Goal: Task Accomplishment & Management: Complete application form

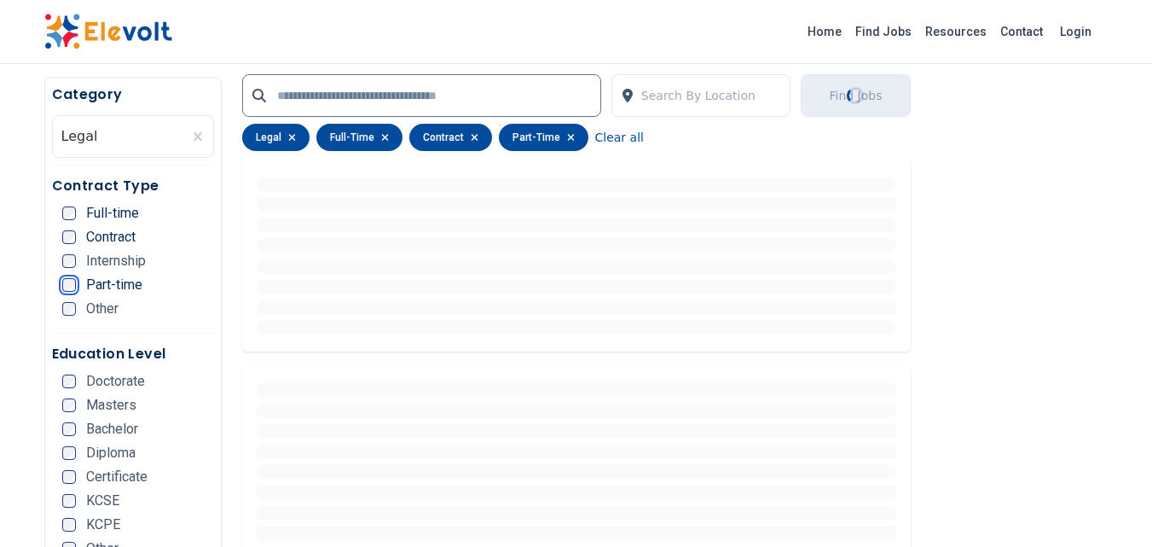
scroll to position [512, 0]
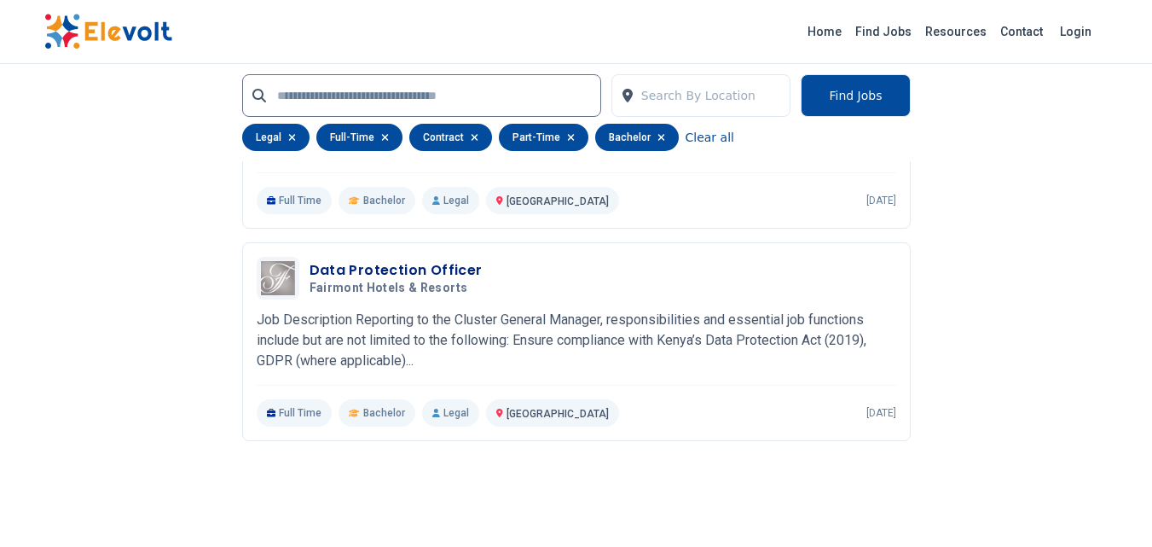
scroll to position [1706, 0]
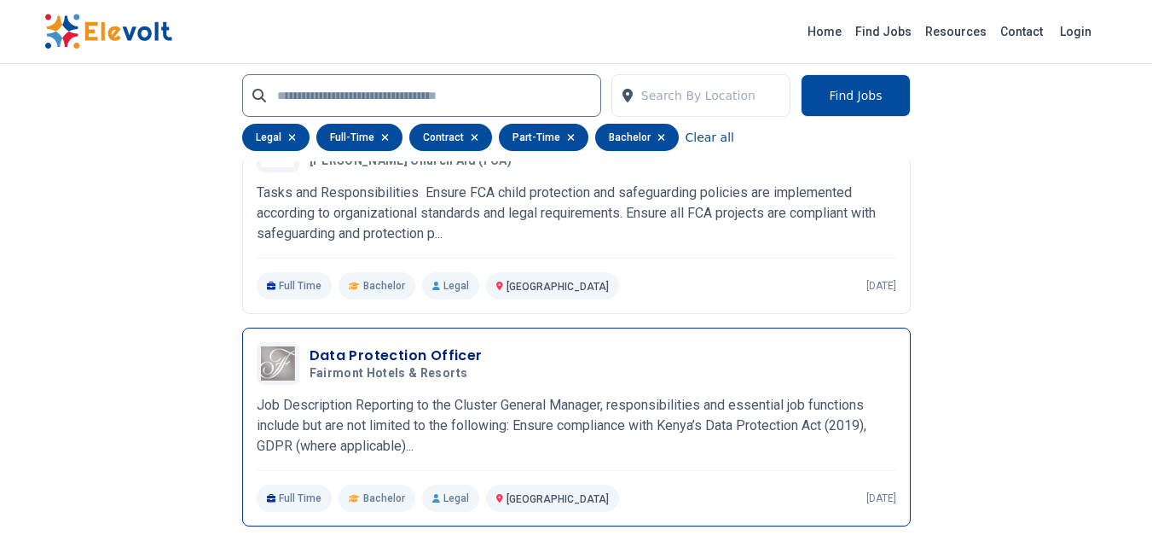
click at [345, 348] on h3 "Data Protection Officer" at bounding box center [396, 355] width 173 height 20
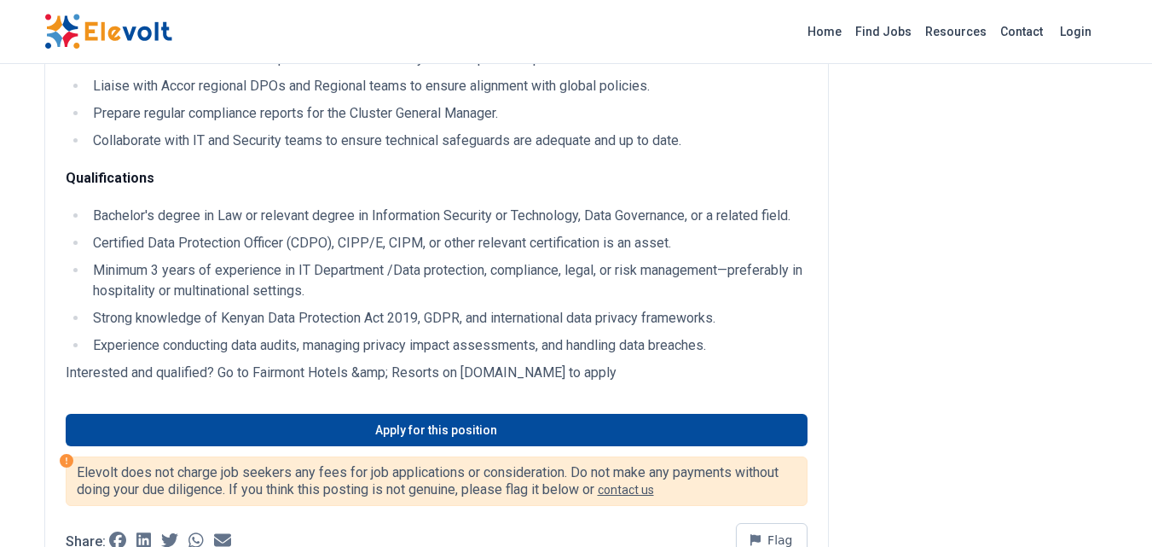
scroll to position [768, 0]
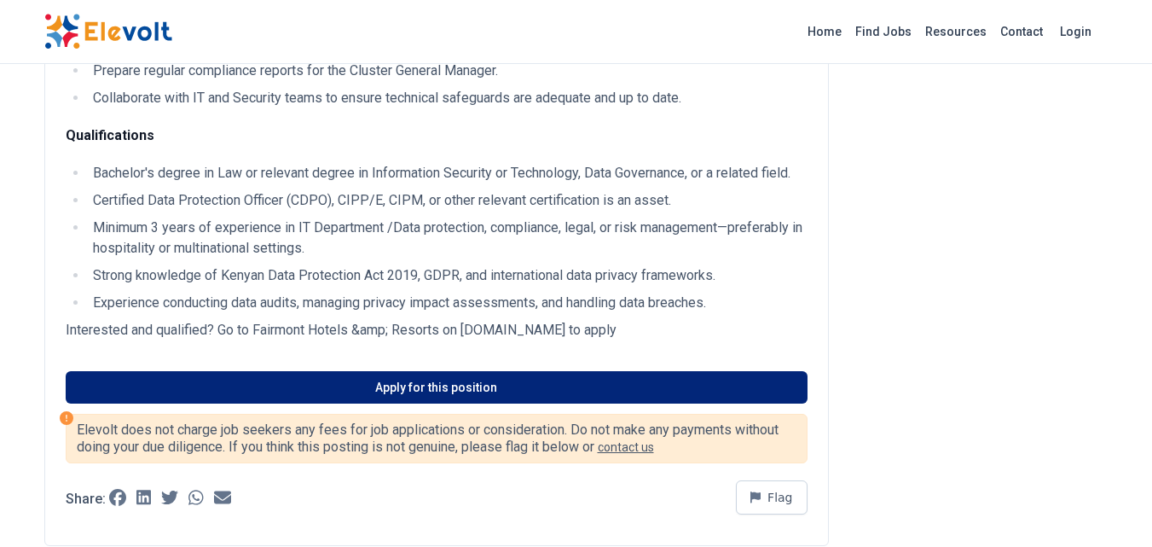
click at [374, 372] on link "Apply for this position" at bounding box center [437, 387] width 742 height 32
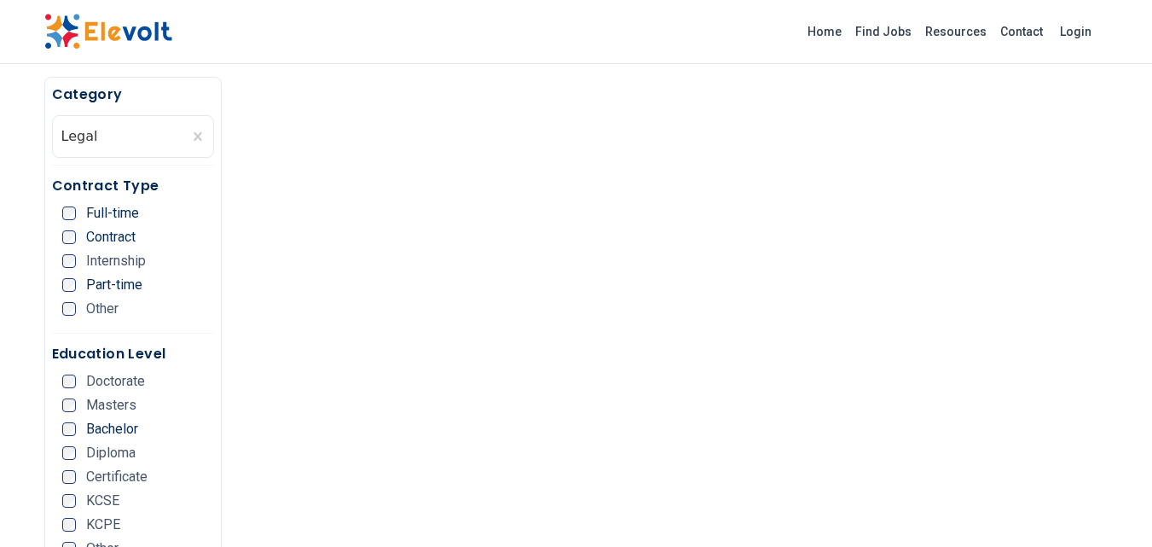
scroll to position [256, 0]
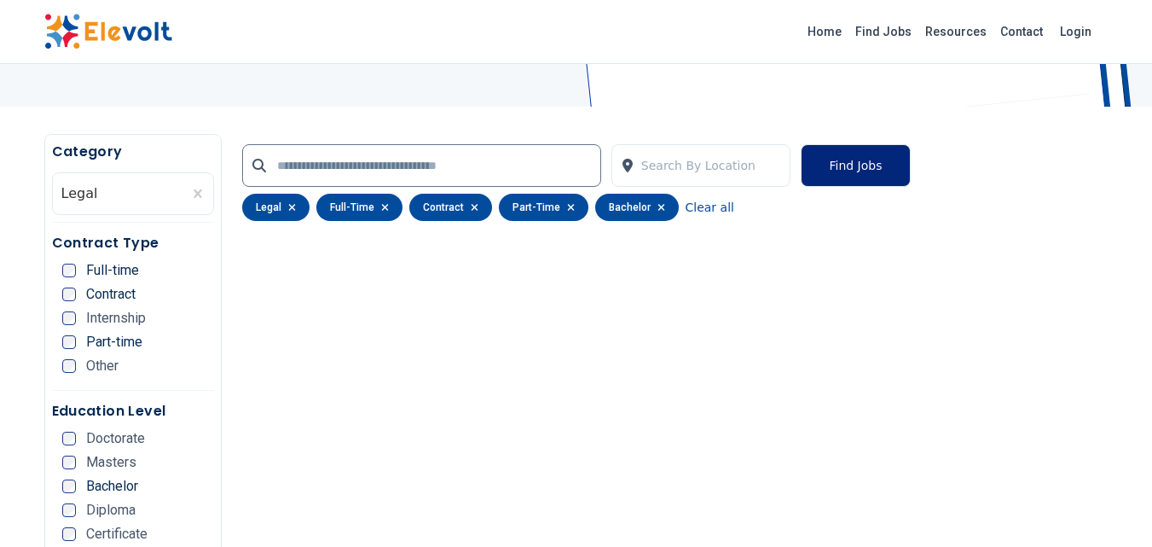
click at [829, 160] on button "Find Jobs" at bounding box center [855, 165] width 109 height 43
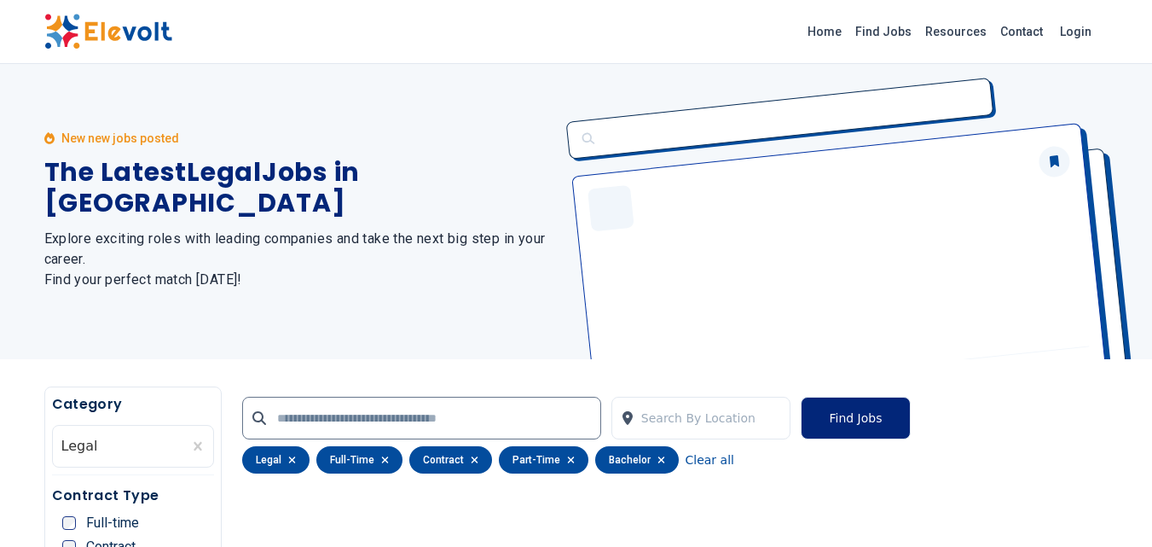
scroll to position [0, 0]
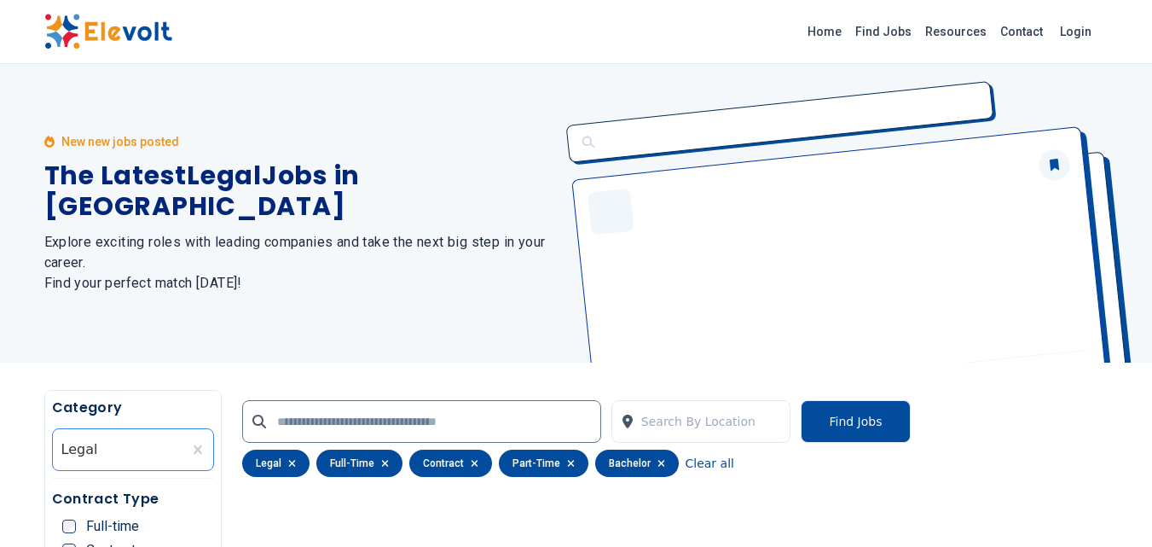
click at [93, 441] on div at bounding box center [117, 449] width 113 height 34
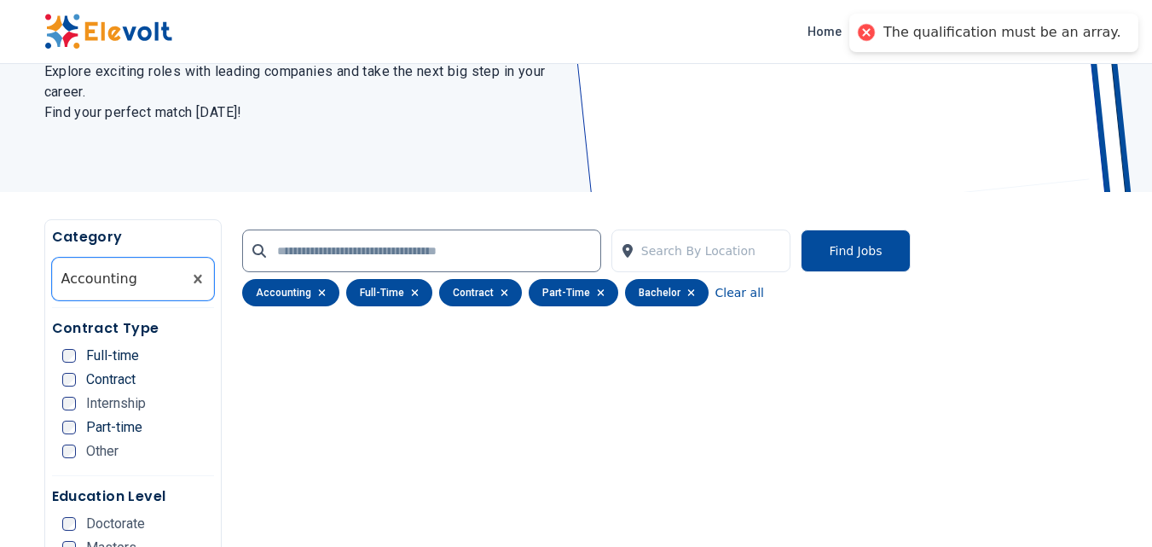
scroll to position [85, 0]
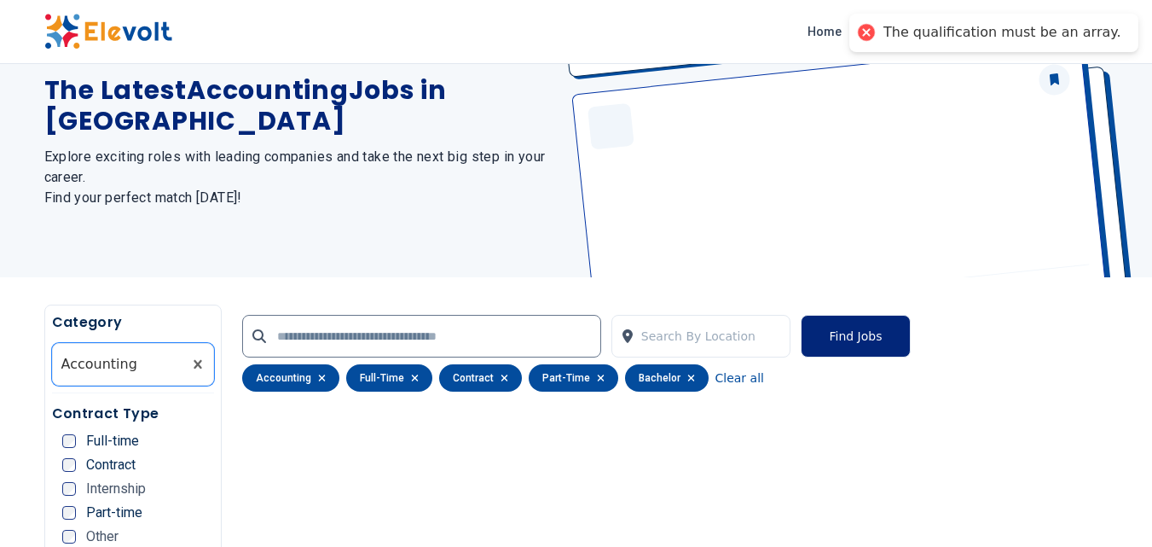
click at [860, 327] on button "Find Jobs" at bounding box center [855, 336] width 109 height 43
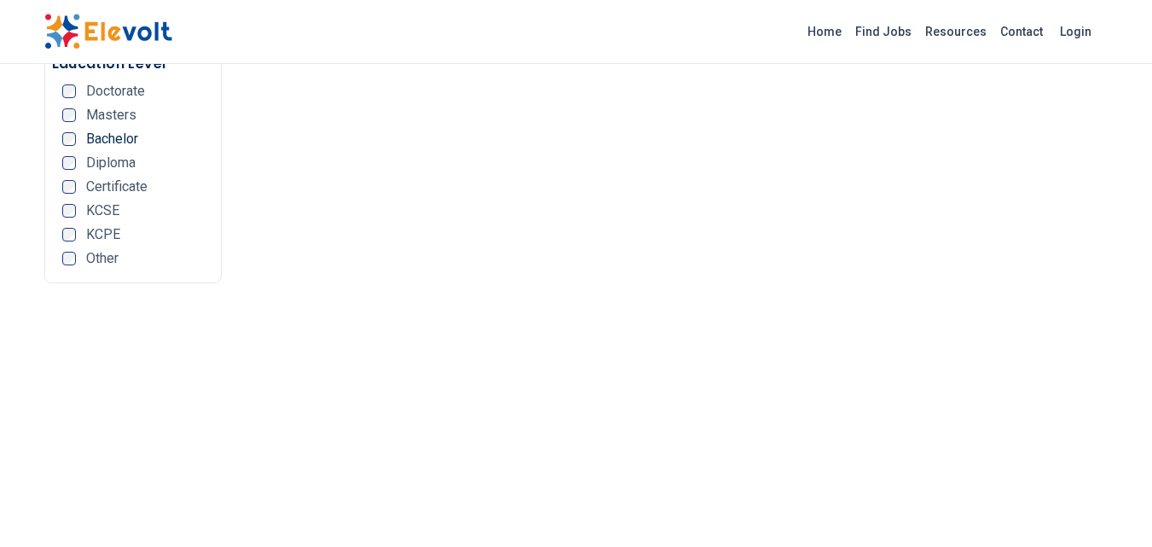
scroll to position [1109, 0]
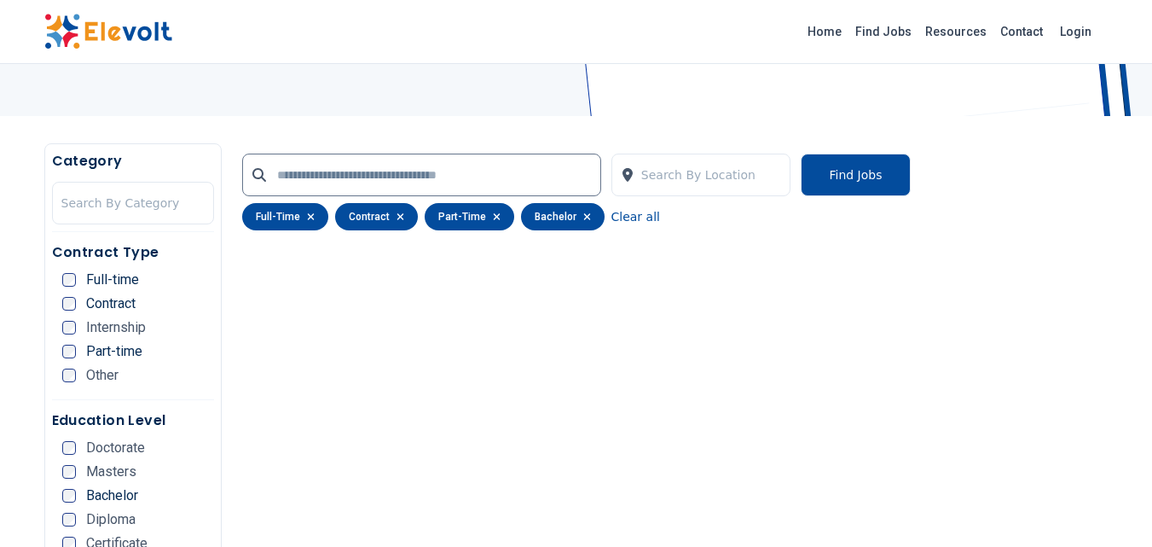
scroll to position [256, 0]
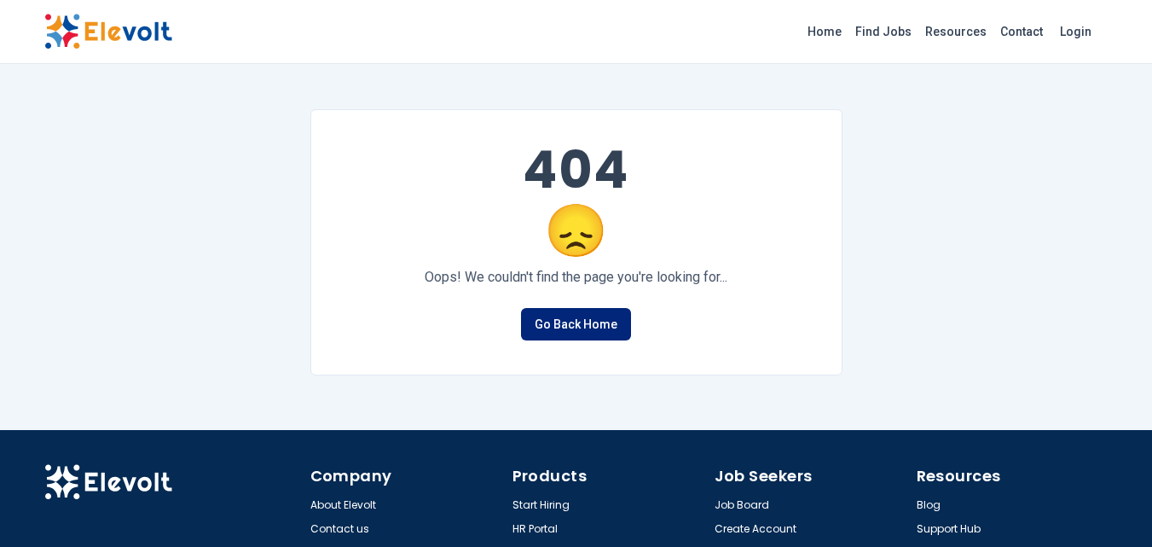
click at [580, 322] on link "Go Back Home" at bounding box center [576, 324] width 110 height 32
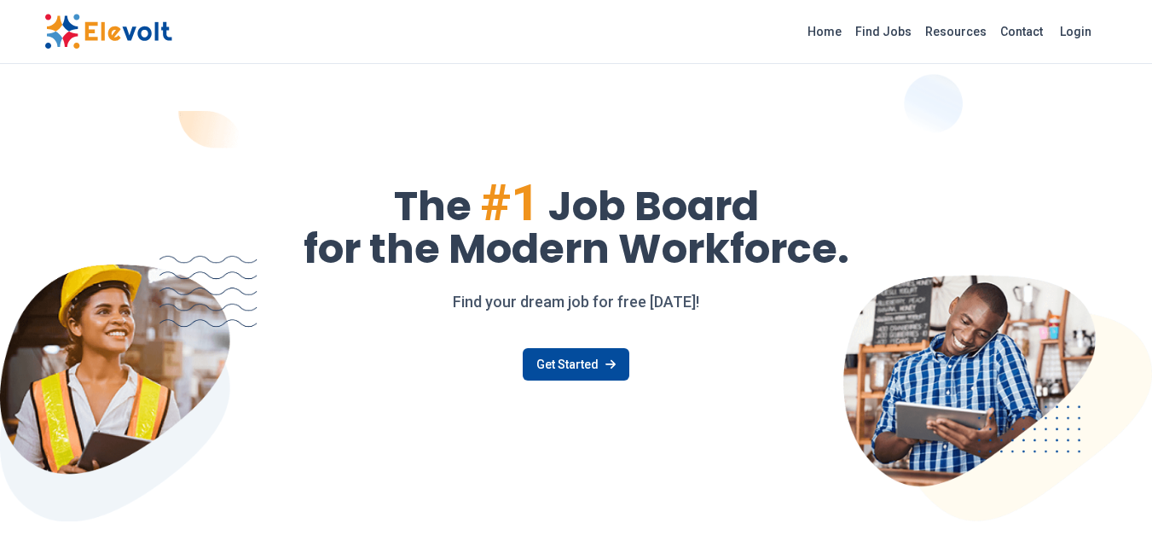
click at [561, 323] on div "The #1 Job Board for the Modern Workforce. Find your dream job for free today! …" at bounding box center [576, 313] width 1064 height 298
